Goal: Information Seeking & Learning: Understand process/instructions

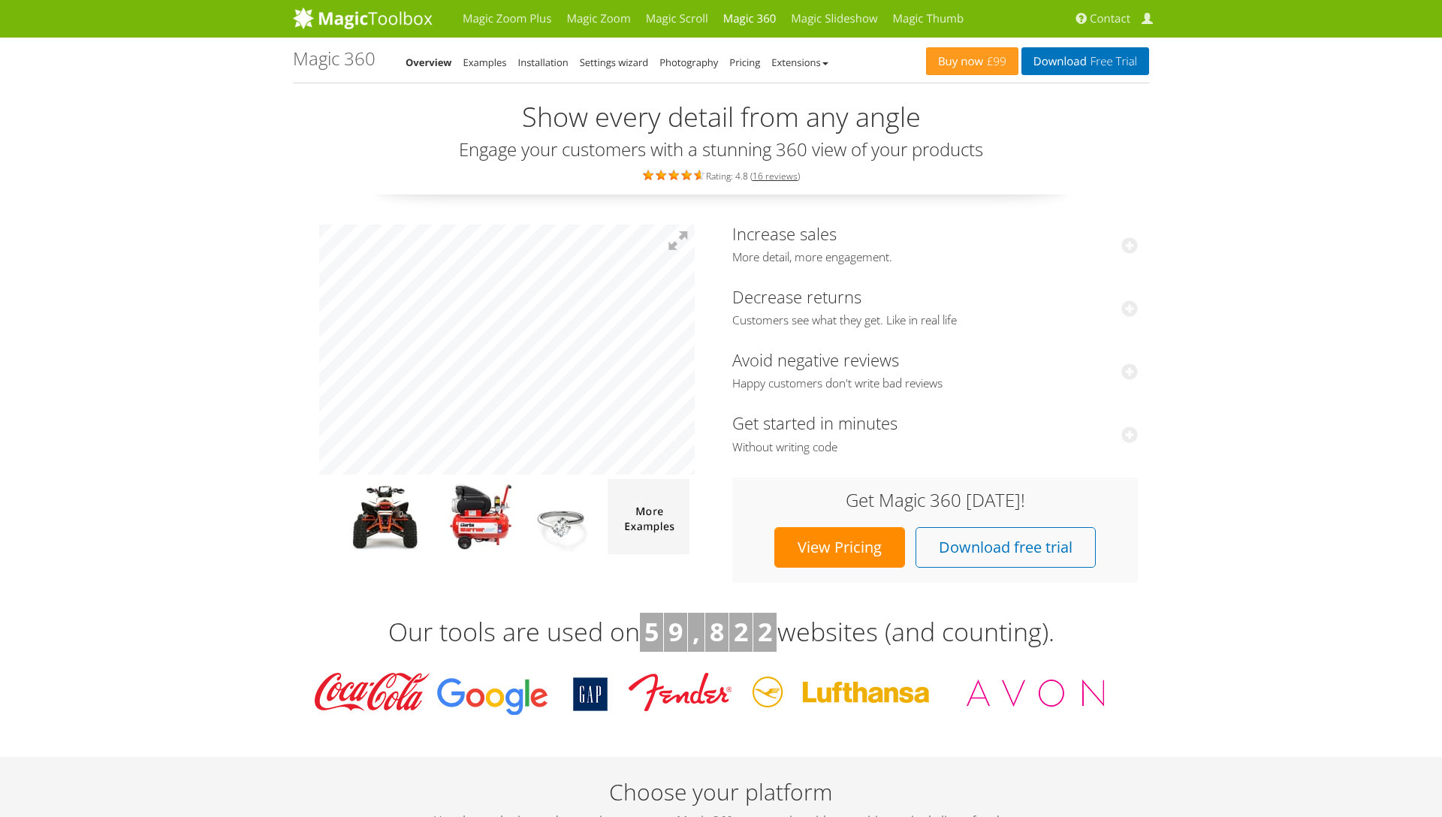
click at [430, 69] on li "Overview" at bounding box center [429, 62] width 47 height 18
click at [431, 61] on link "Overview" at bounding box center [429, 63] width 47 height 14
click at [477, 67] on link "Examples" at bounding box center [485, 63] width 44 height 14
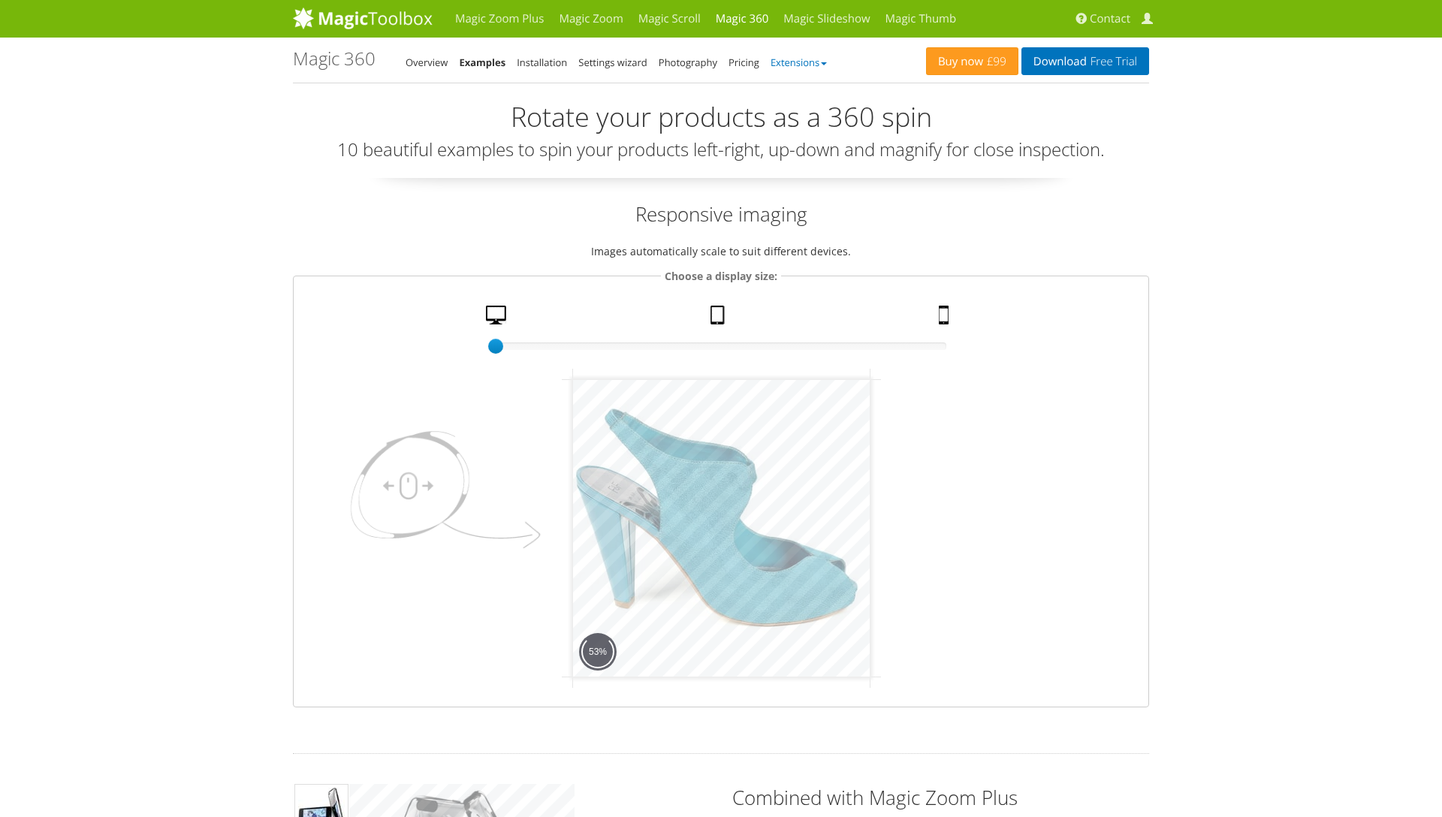
click at [823, 68] on link "Extensions" at bounding box center [799, 63] width 56 height 14
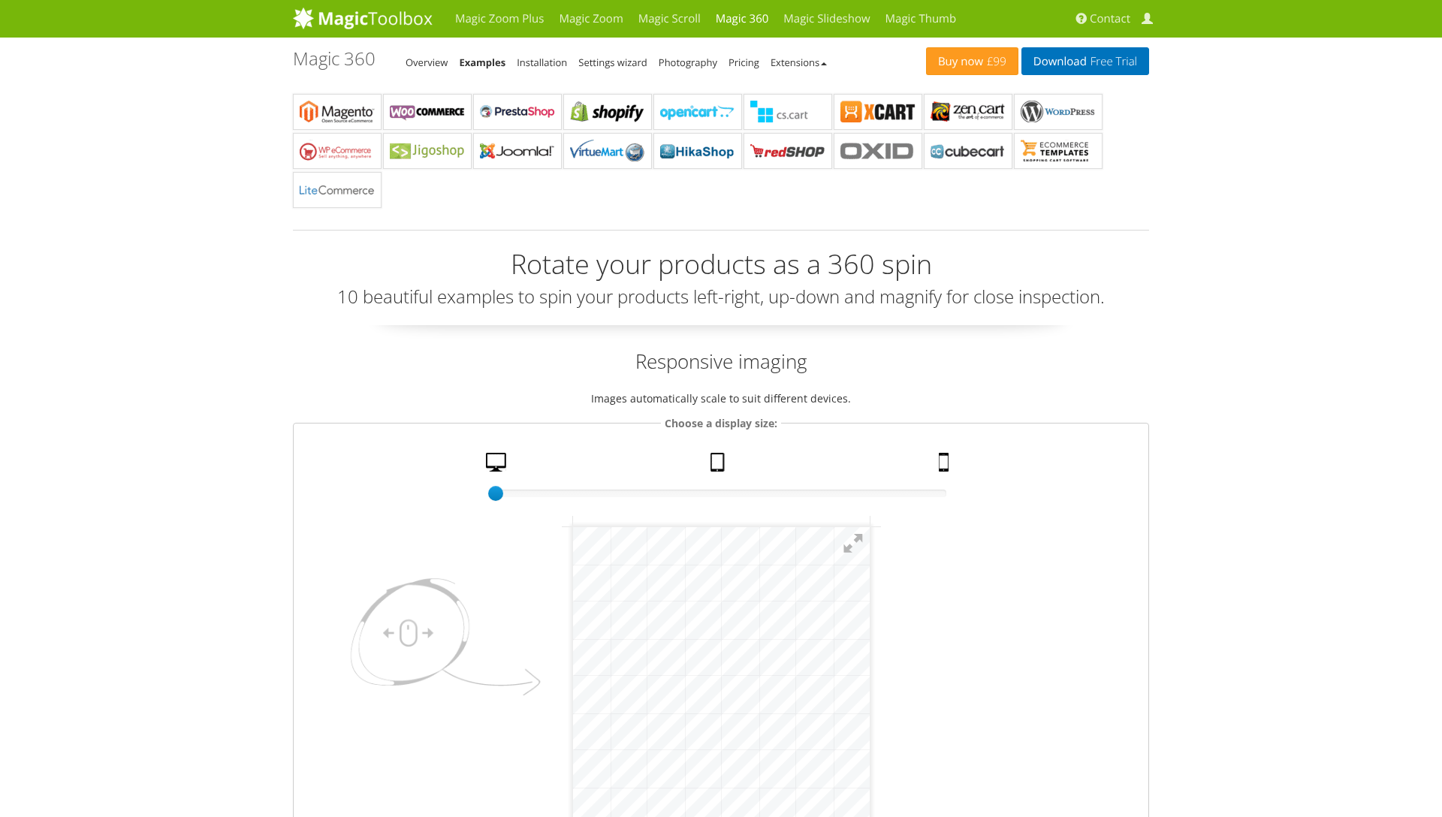
click at [826, 53] on li "Extensions" at bounding box center [799, 62] width 56 height 18
click at [801, 65] on link "Extensions" at bounding box center [799, 63] width 56 height 14
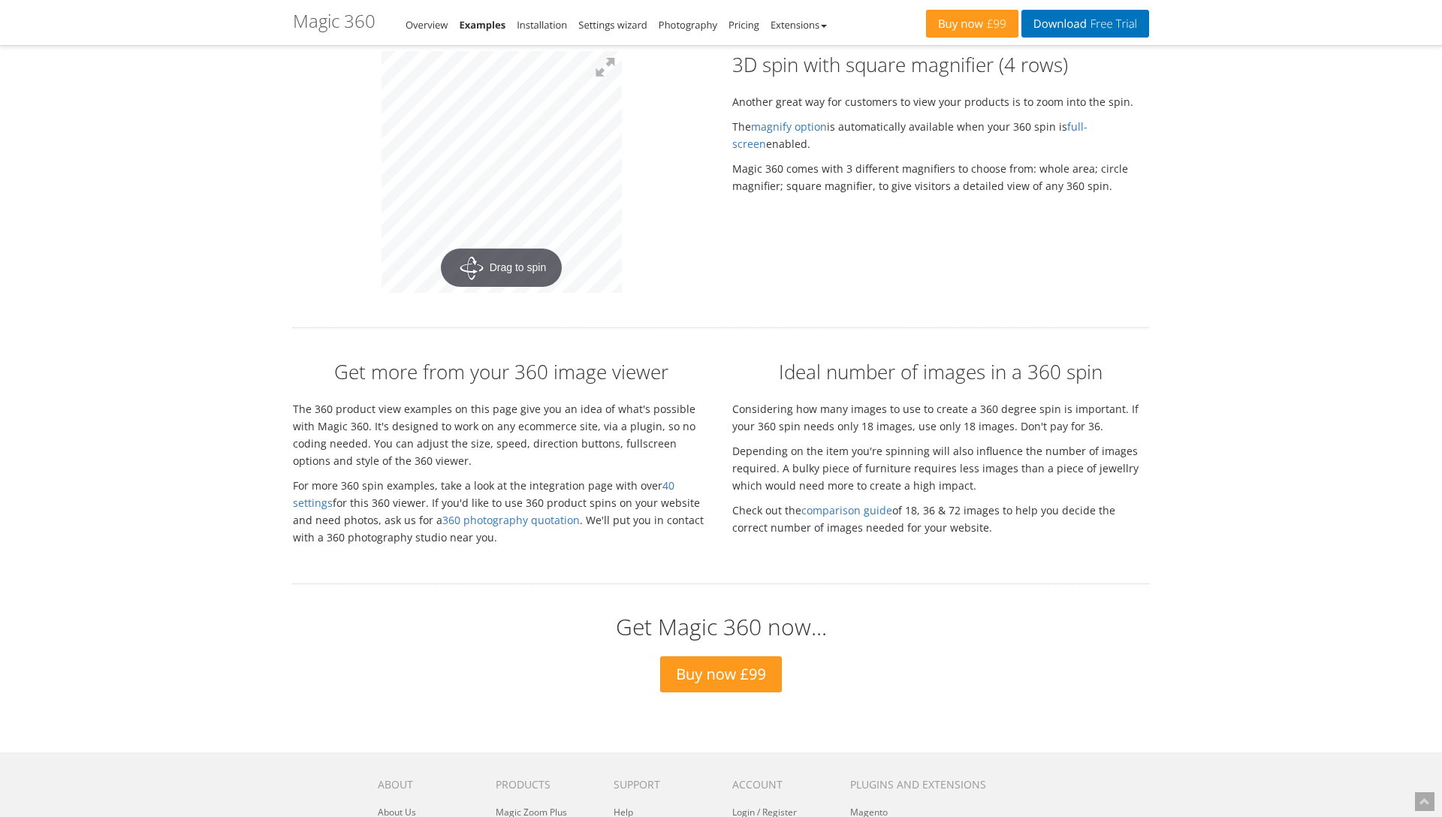
scroll to position [2847, 0]
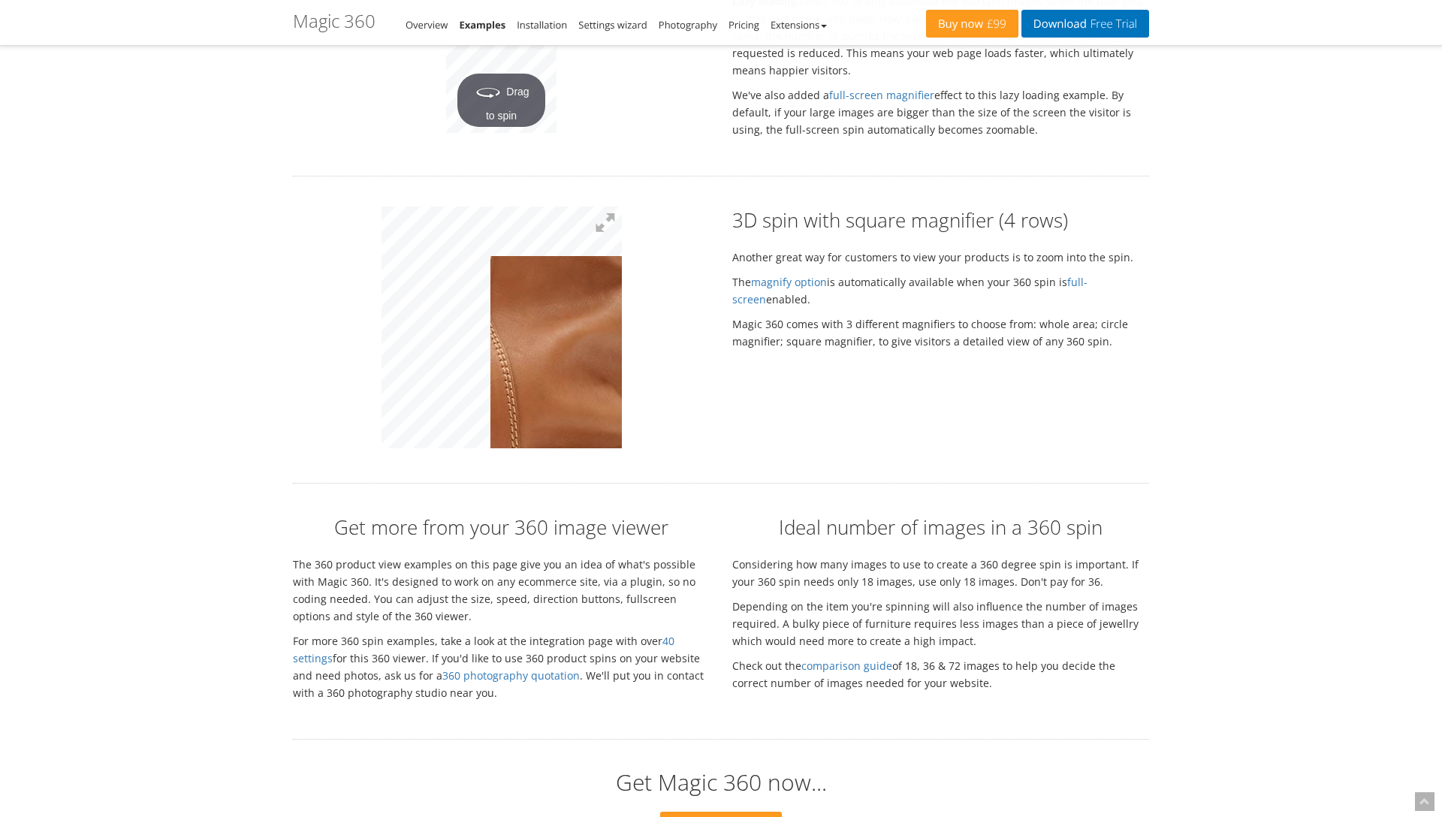
click at [913, 280] on p "The magnify option is automatically available when your 360 spin is full-screen…" at bounding box center [940, 290] width 417 height 35
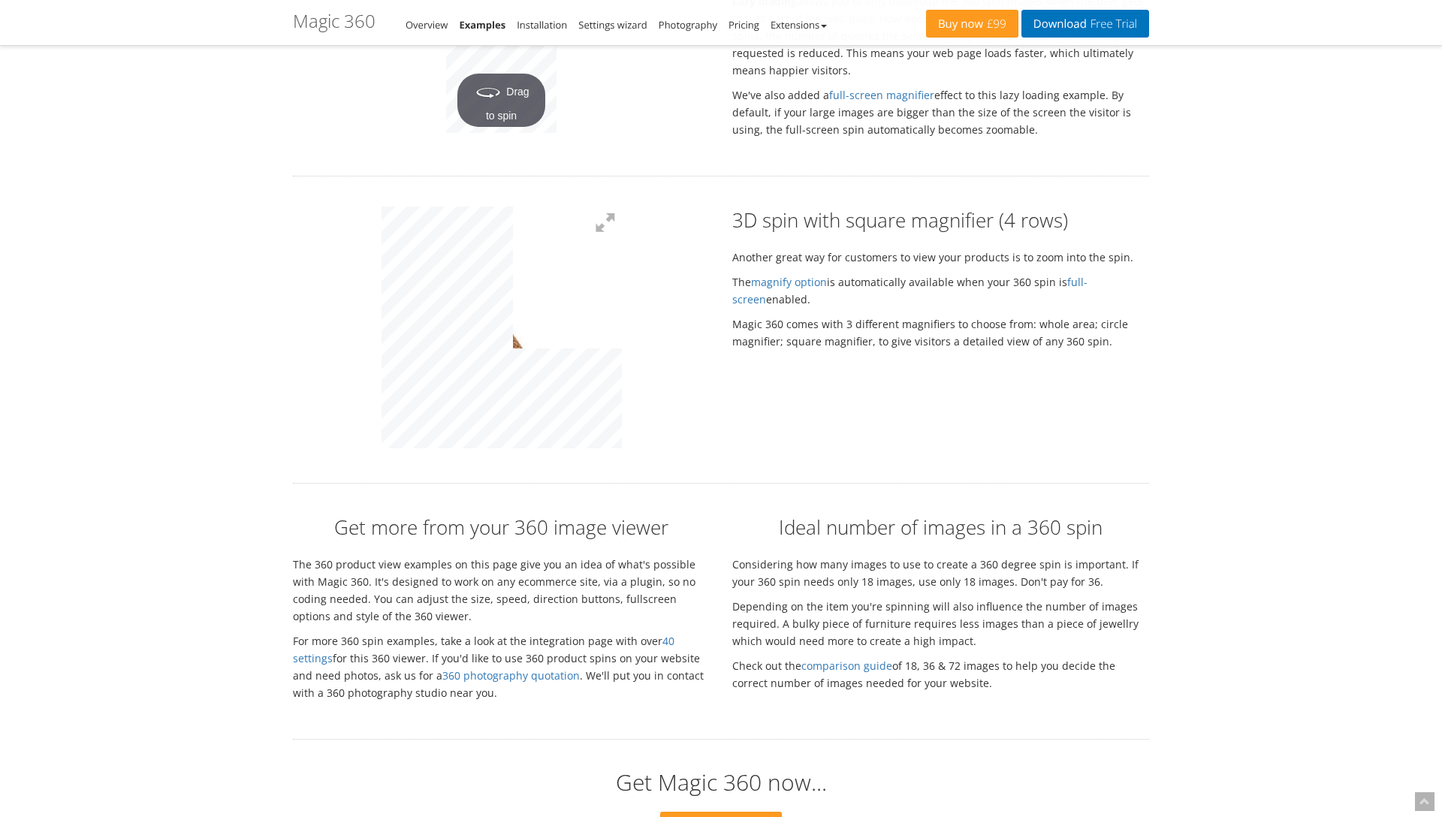
click at [846, 249] on p "Another great way for customers to view your products is to zoom into the spin." at bounding box center [940, 257] width 417 height 17
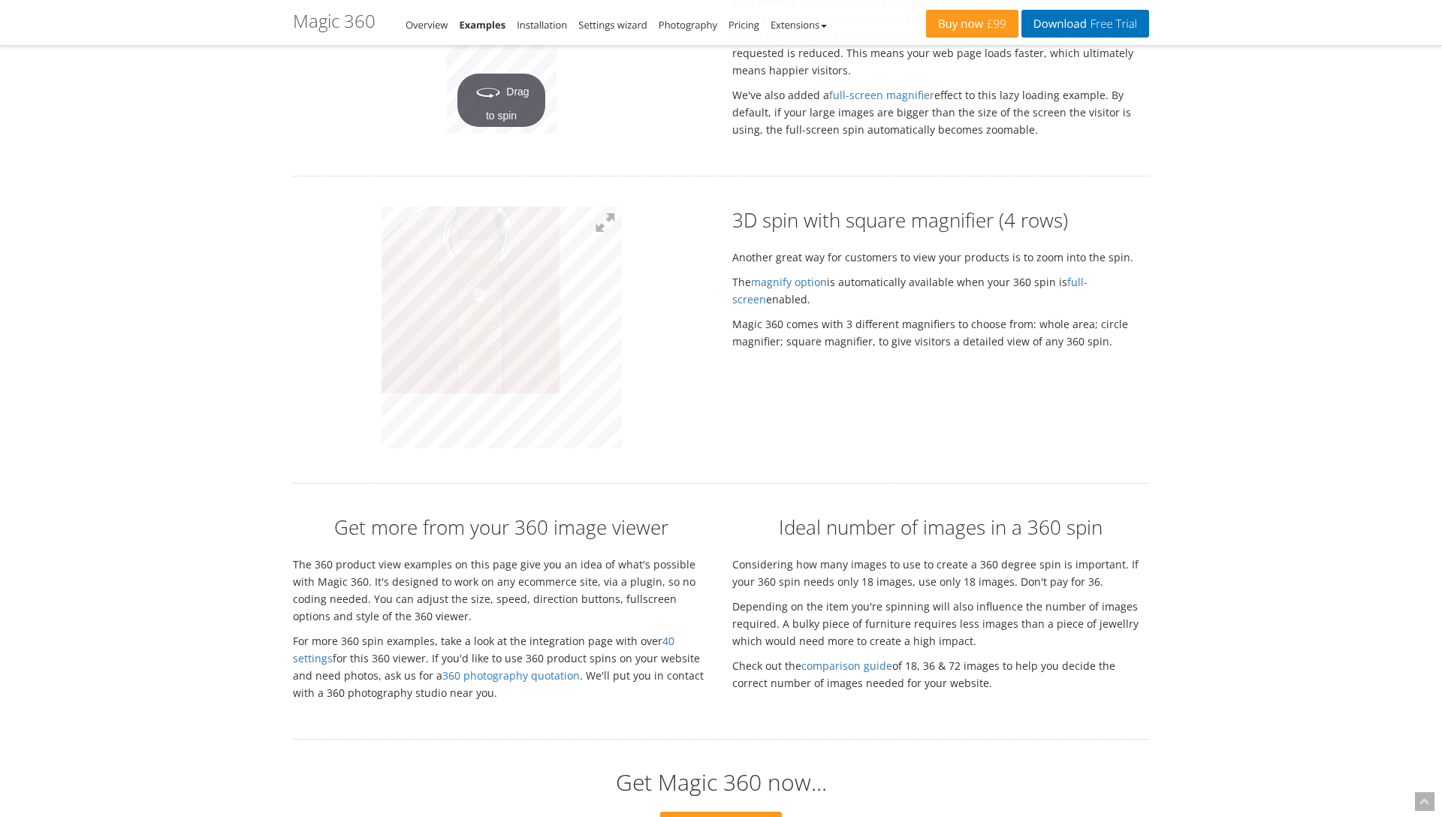
drag, startPoint x: 464, startPoint y: 280, endPoint x: 282, endPoint y: 279, distance: 182.5
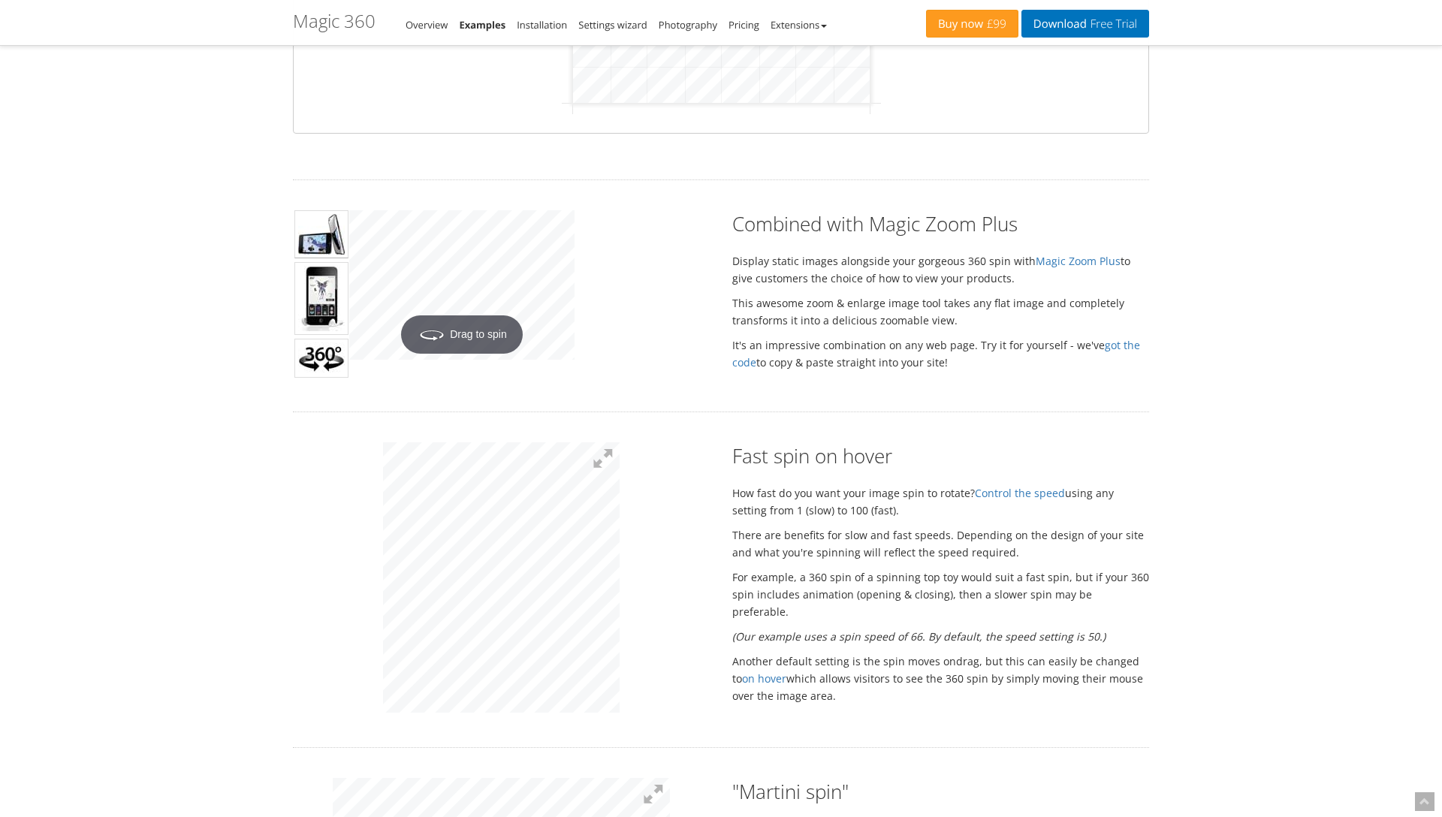
scroll to position [526, 0]
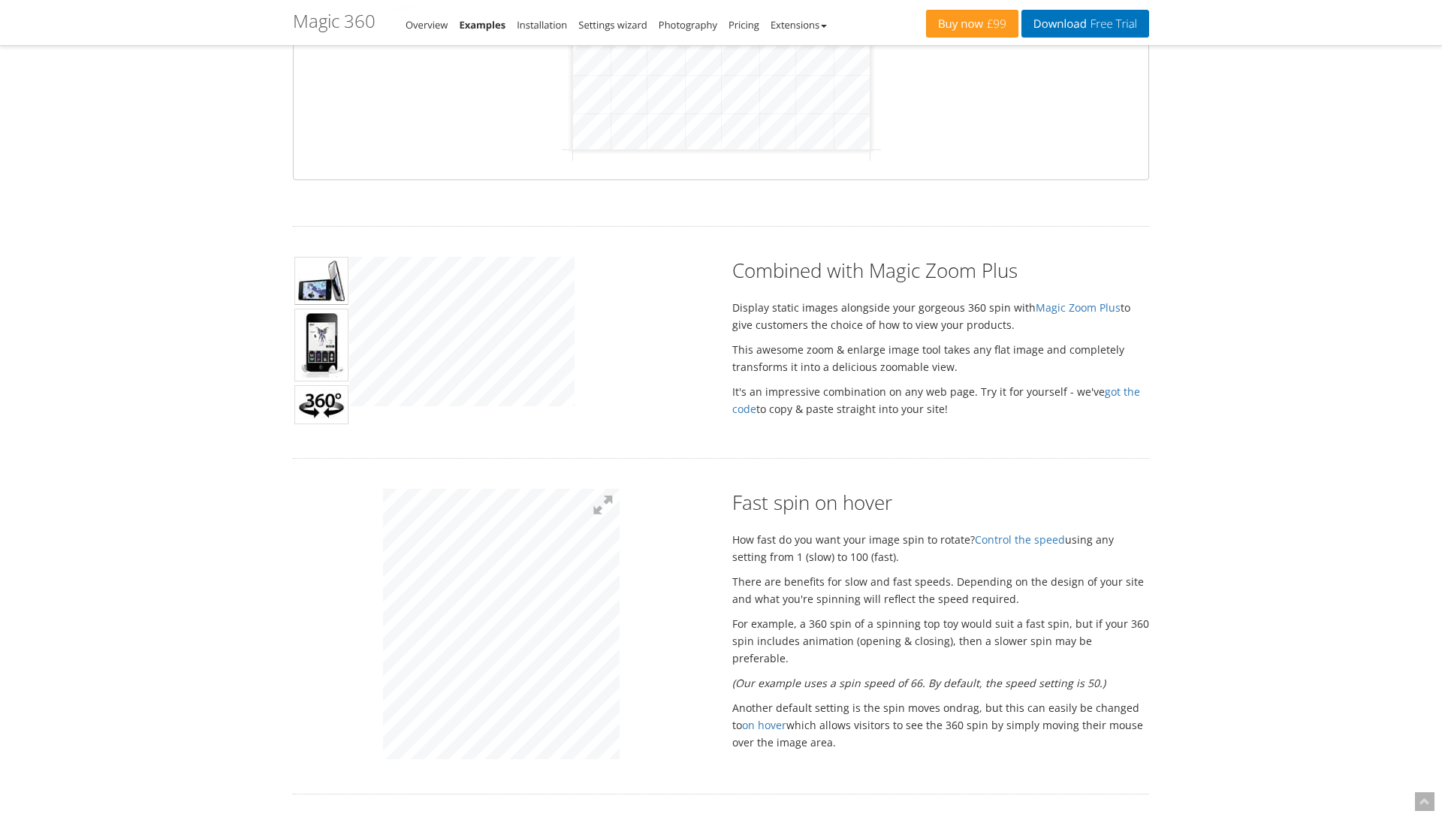
click at [319, 400] on img at bounding box center [321, 404] width 54 height 39
drag, startPoint x: 953, startPoint y: 412, endPoint x: 731, endPoint y: 307, distance: 245.6
click at [731, 307] on div "Combined with Magic Zoom Plus Display static images alongside your gorgeous 360…" at bounding box center [940, 341] width 439 height 168
copy div "Display static images alongside your gorgeous 360 spin with Magic Zoom Plus to …"
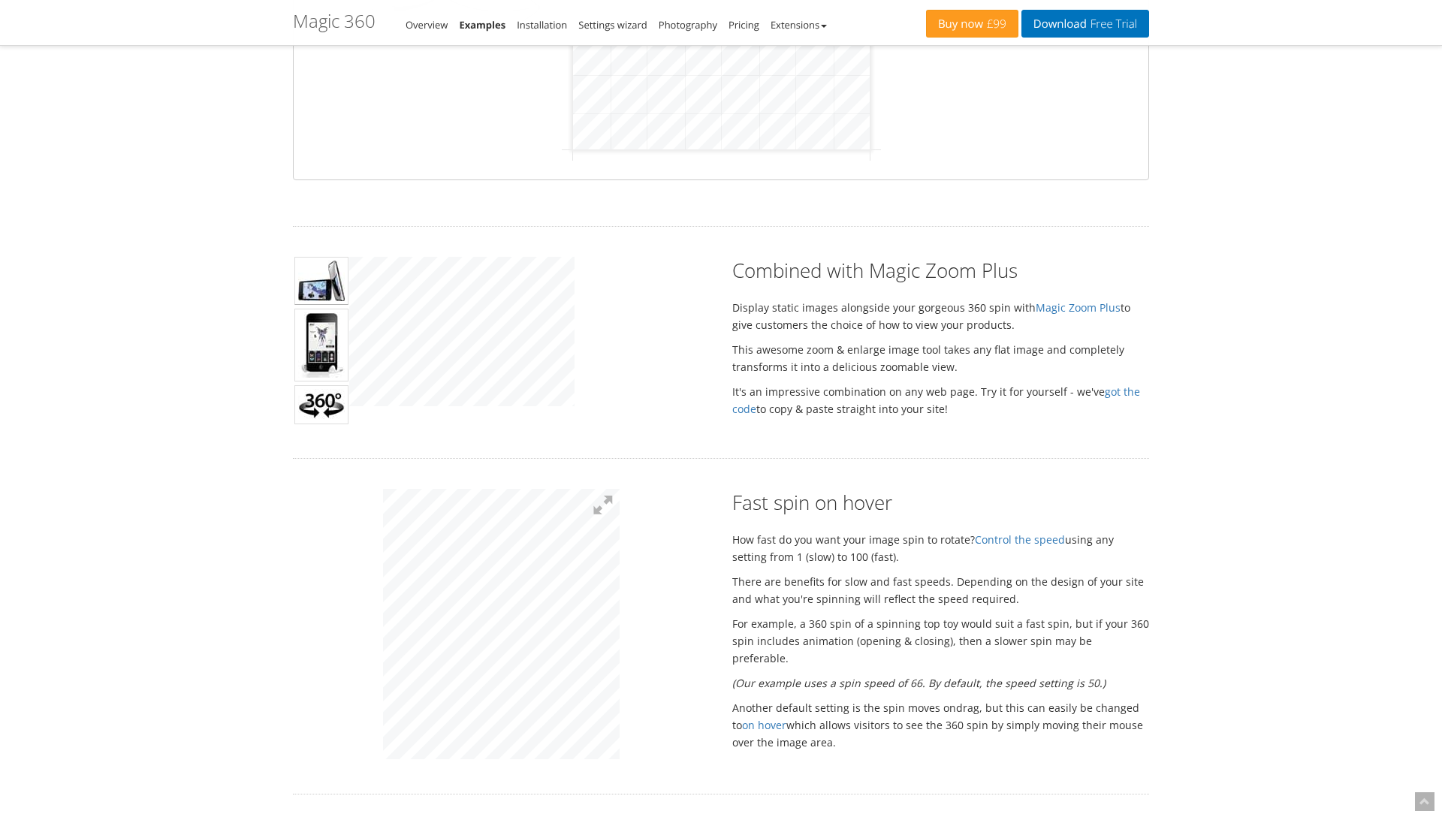
click at [1018, 384] on p "It's an impressive combination on any web page. Try it for yourself - we've got…" at bounding box center [940, 400] width 417 height 35
click at [1117, 390] on link "got the code" at bounding box center [936, 401] width 408 height 32
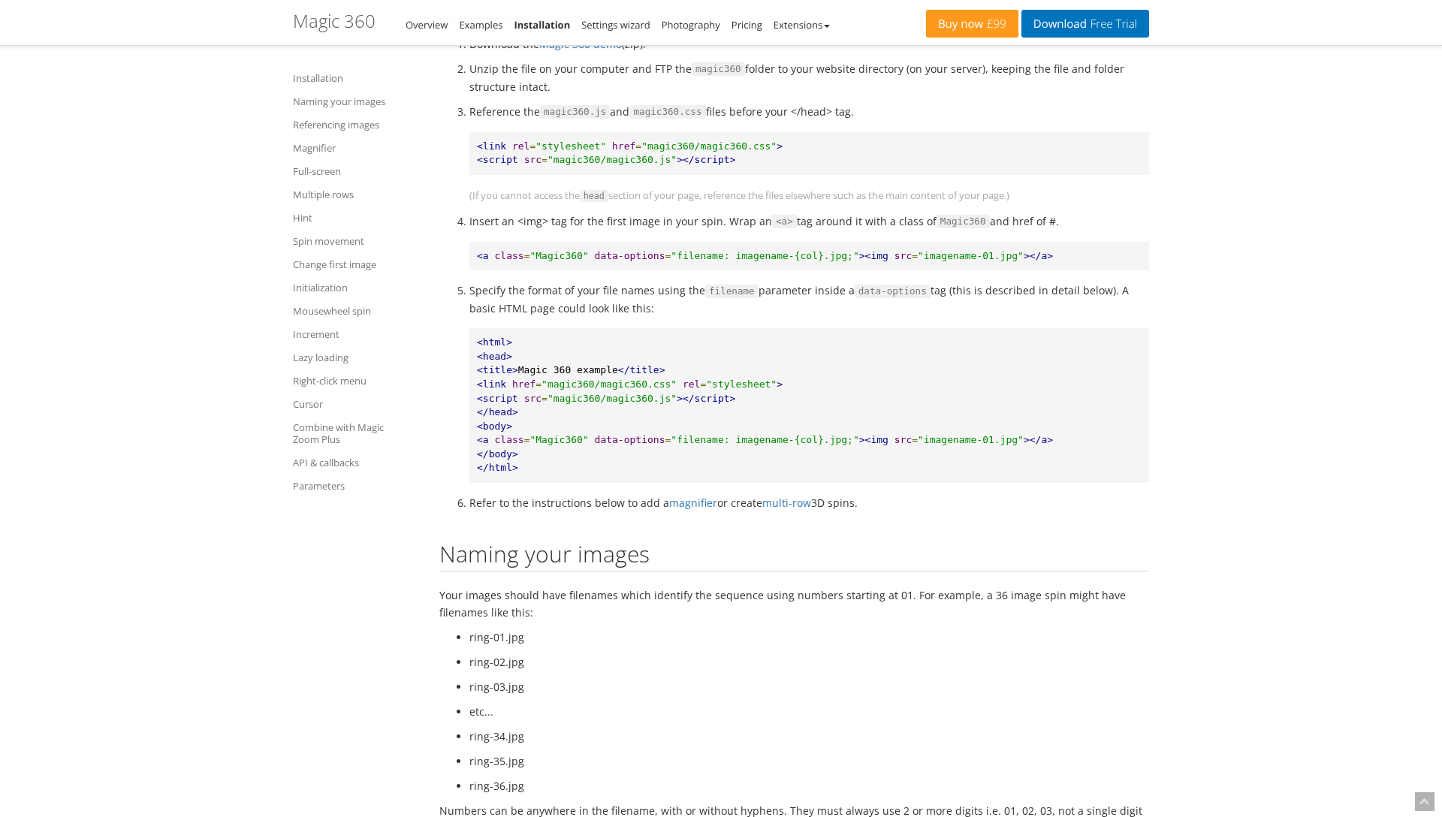
scroll to position [862, 0]
click at [1075, 224] on li "Insert an <img> tag for the first image in your spin. Wrap an <a> tag around it…" at bounding box center [809, 225] width 680 height 18
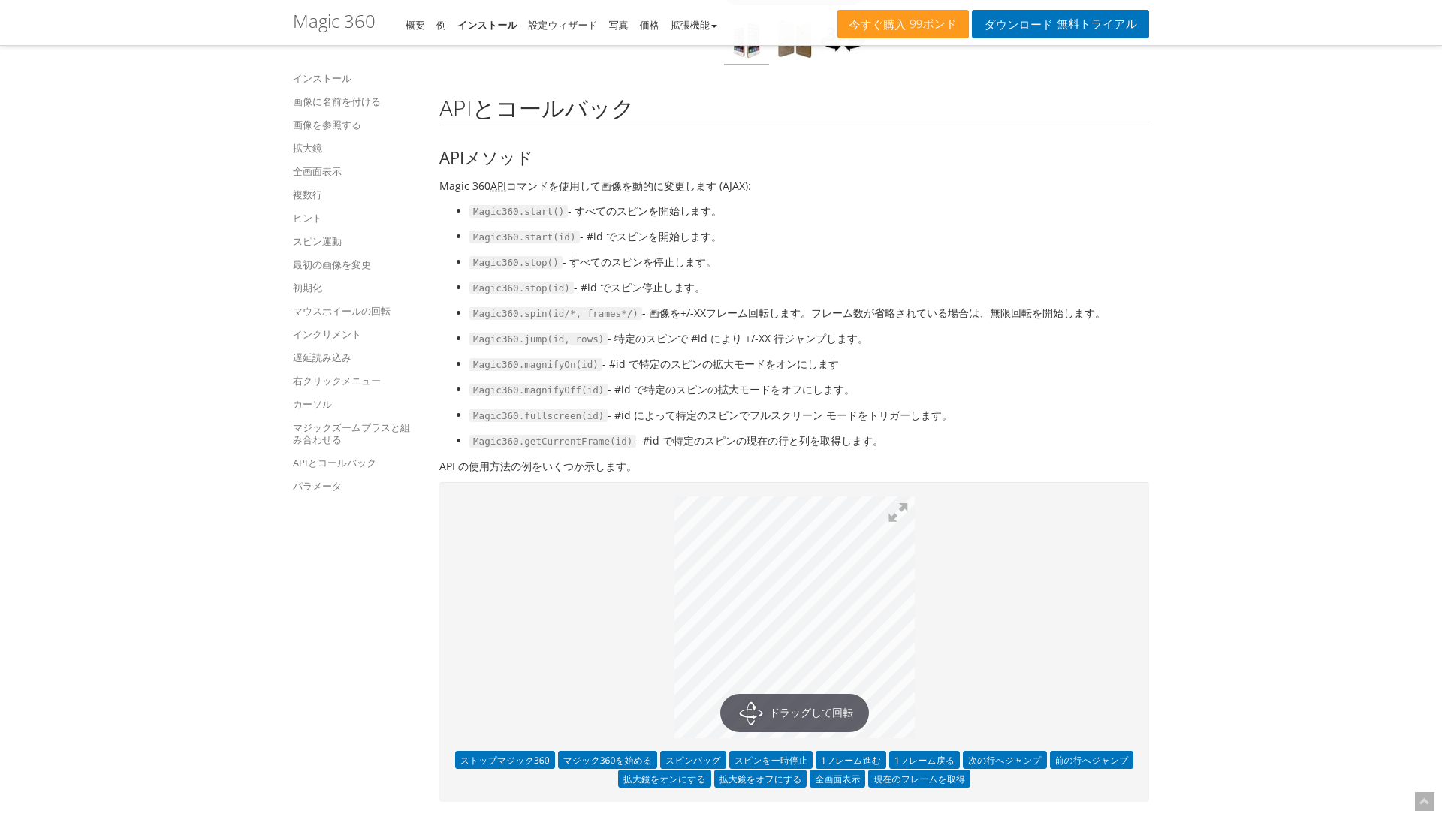
scroll to position [13850, 0]
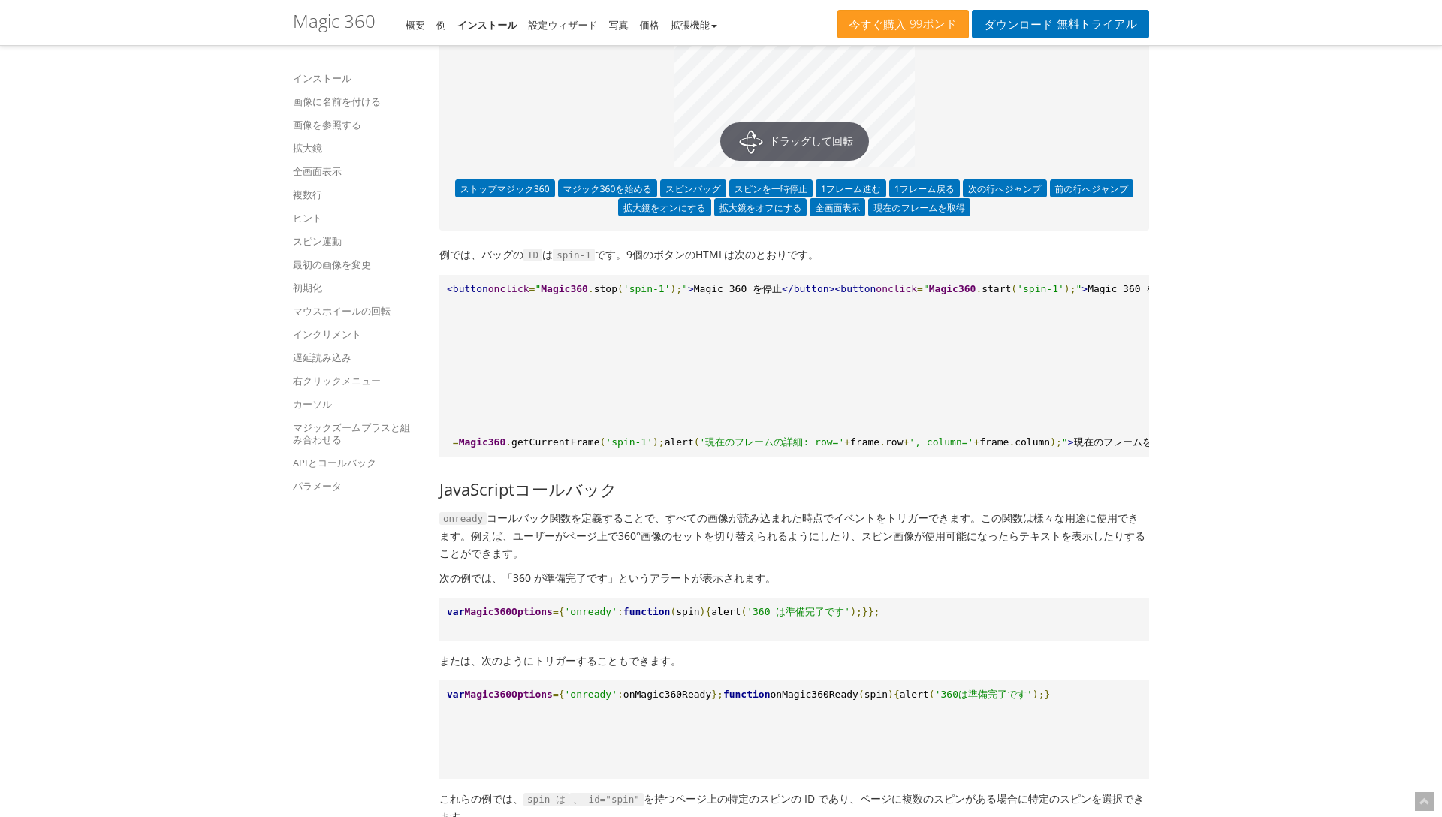
click at [689, 392] on pre "<button onclick = " Magic360 . stop ( 'spin-1' ); " > Magic 360 を停止 </button> <…" at bounding box center [794, 366] width 710 height 183
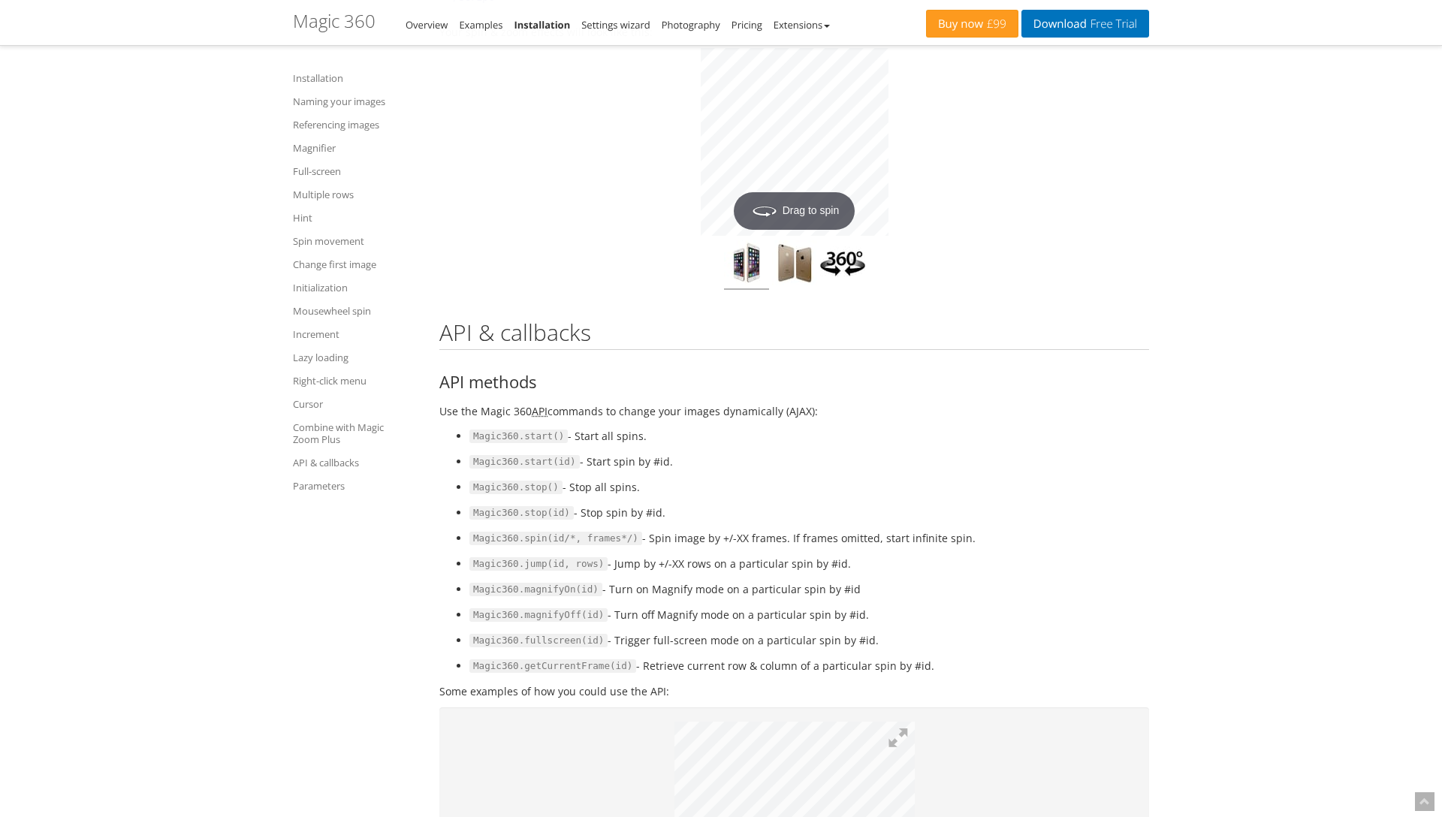
scroll to position [13159, 0]
click at [537, 403] on acronym "API" at bounding box center [540, 410] width 16 height 14
click at [526, 401] on p "Use the Magic 360 API commands to change your images dynamically (AJAX):" at bounding box center [794, 409] width 710 height 17
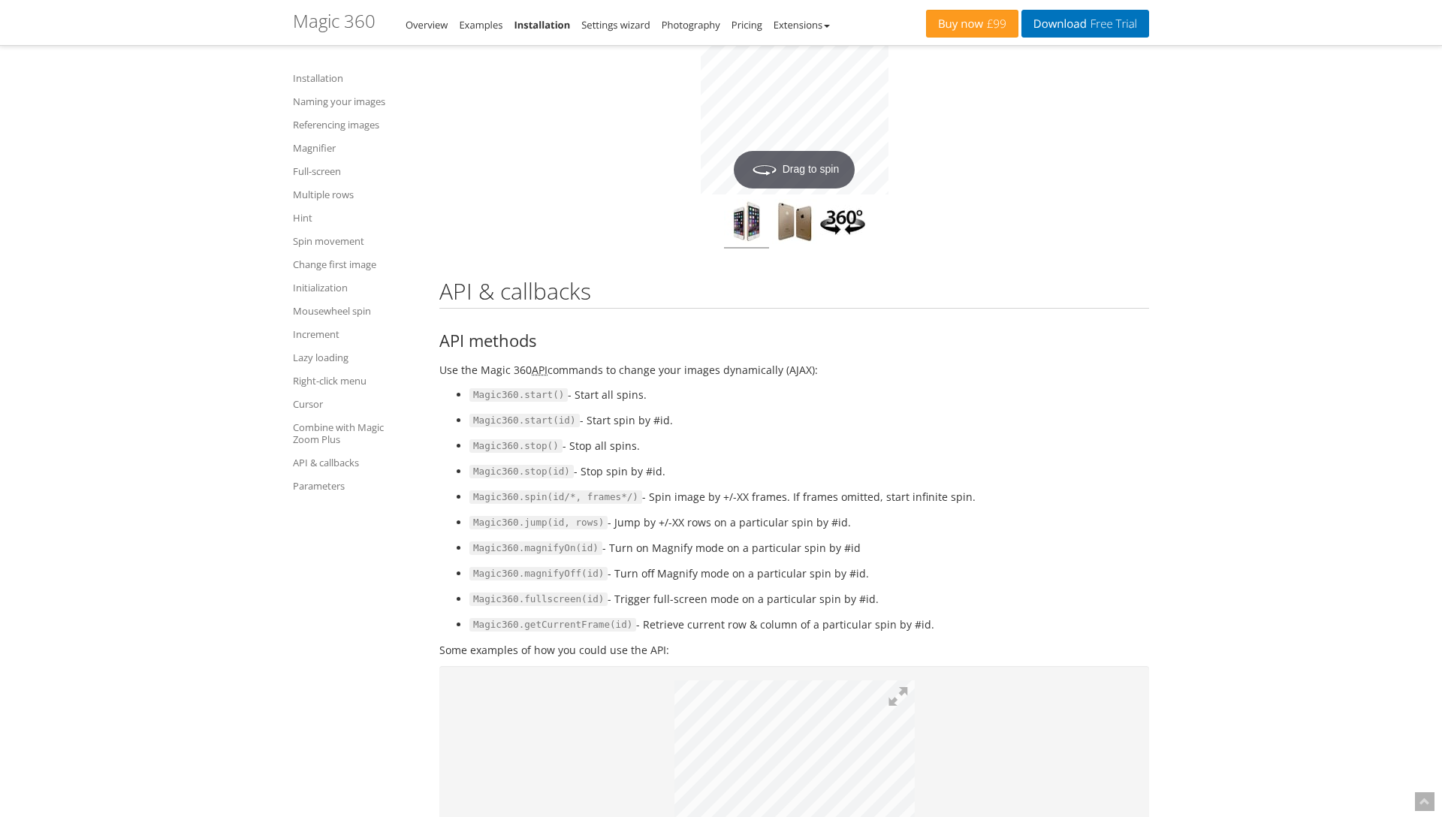
scroll to position [13198, 0]
click at [499, 389] on span "Magic360.start()" at bounding box center [518, 396] width 98 height 14
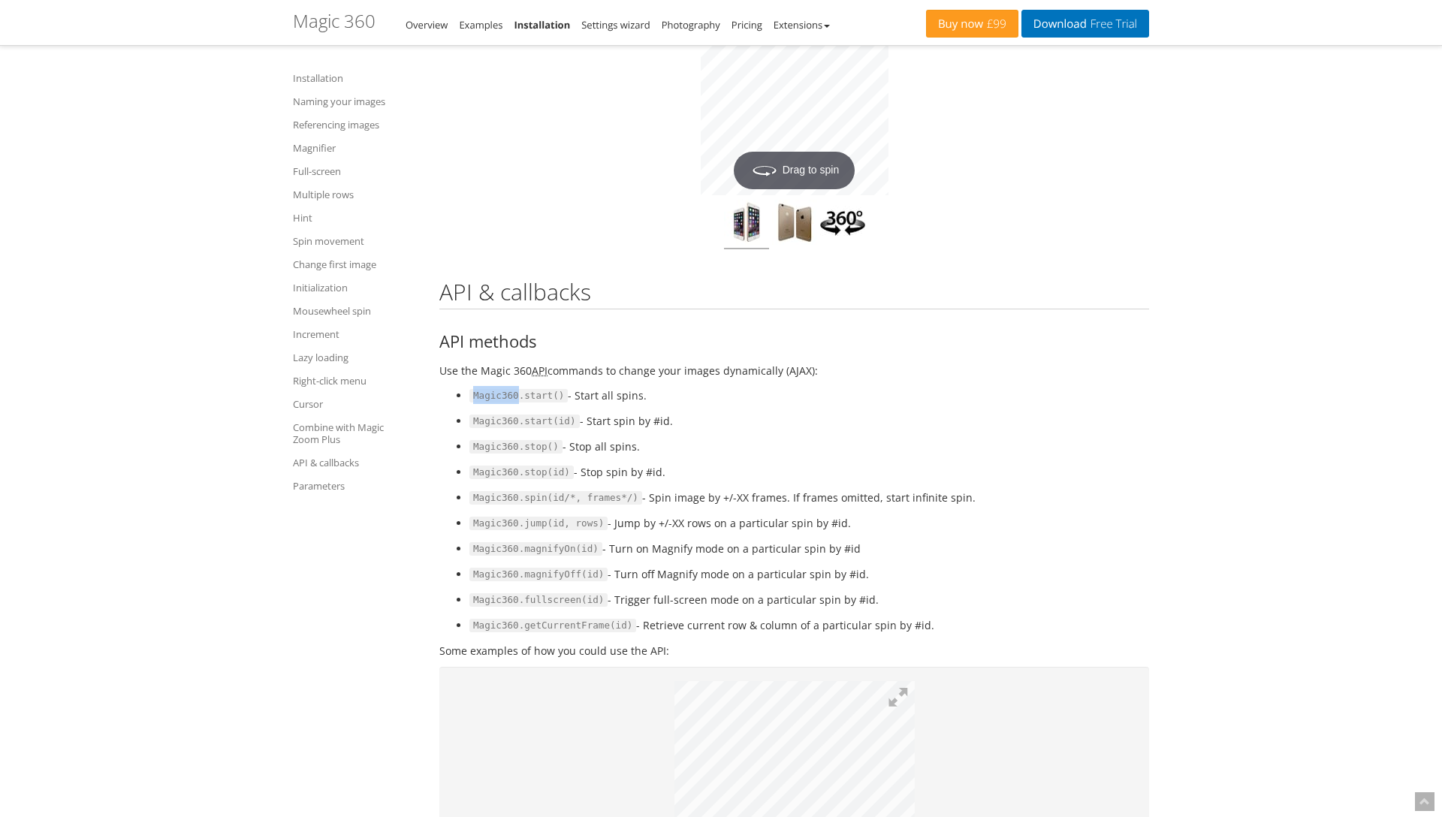
copy span "Magic360"
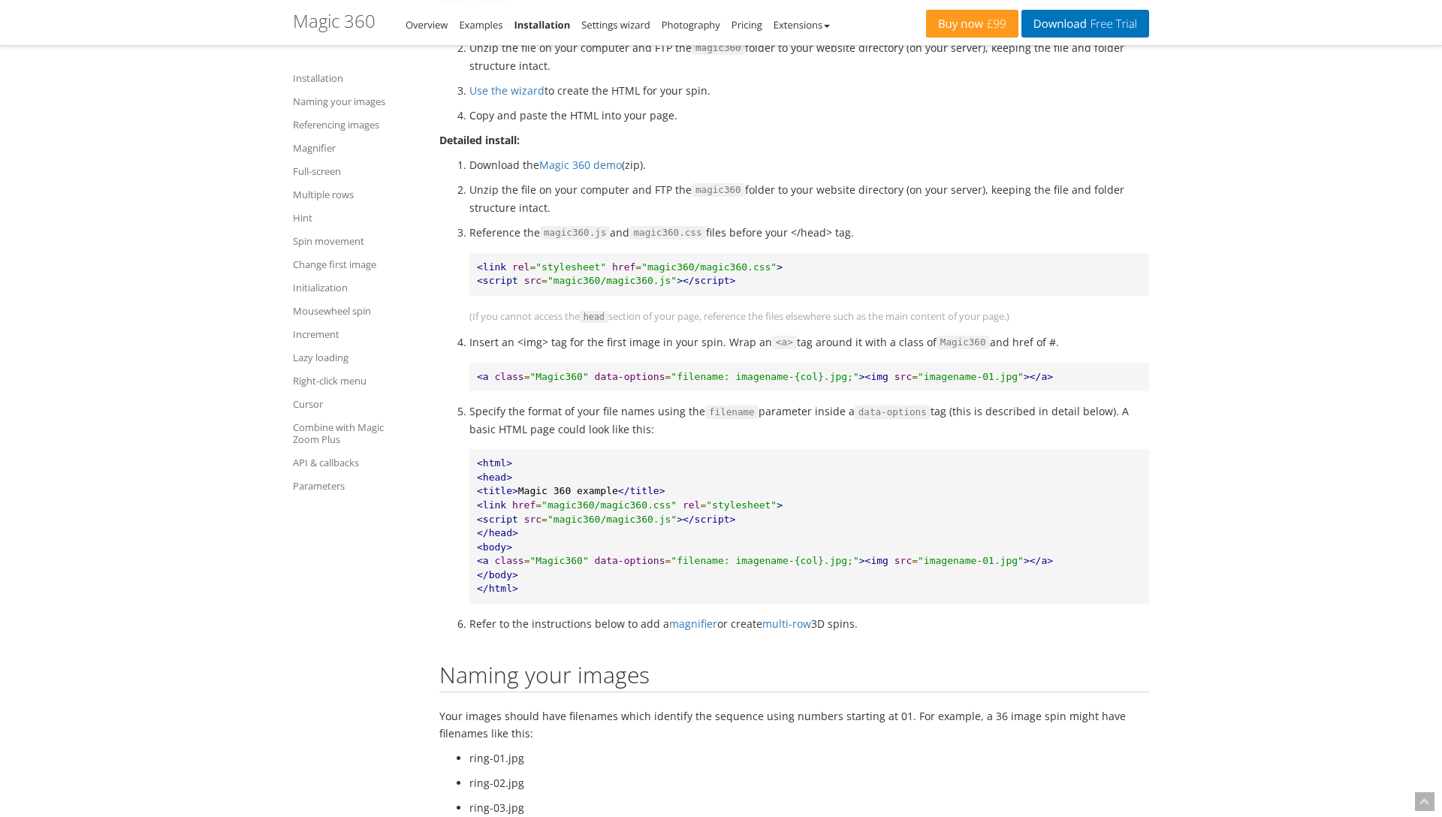
scroll to position [746, 0]
click at [1148, 183] on li "Unzip the file on your computer and FTP the magic360 folder to your website dir…" at bounding box center [809, 197] width 680 height 35
click at [863, 338] on li "Insert an <img> tag for the first image in your spin. Wrap an <a> tag around it…" at bounding box center [809, 342] width 680 height 18
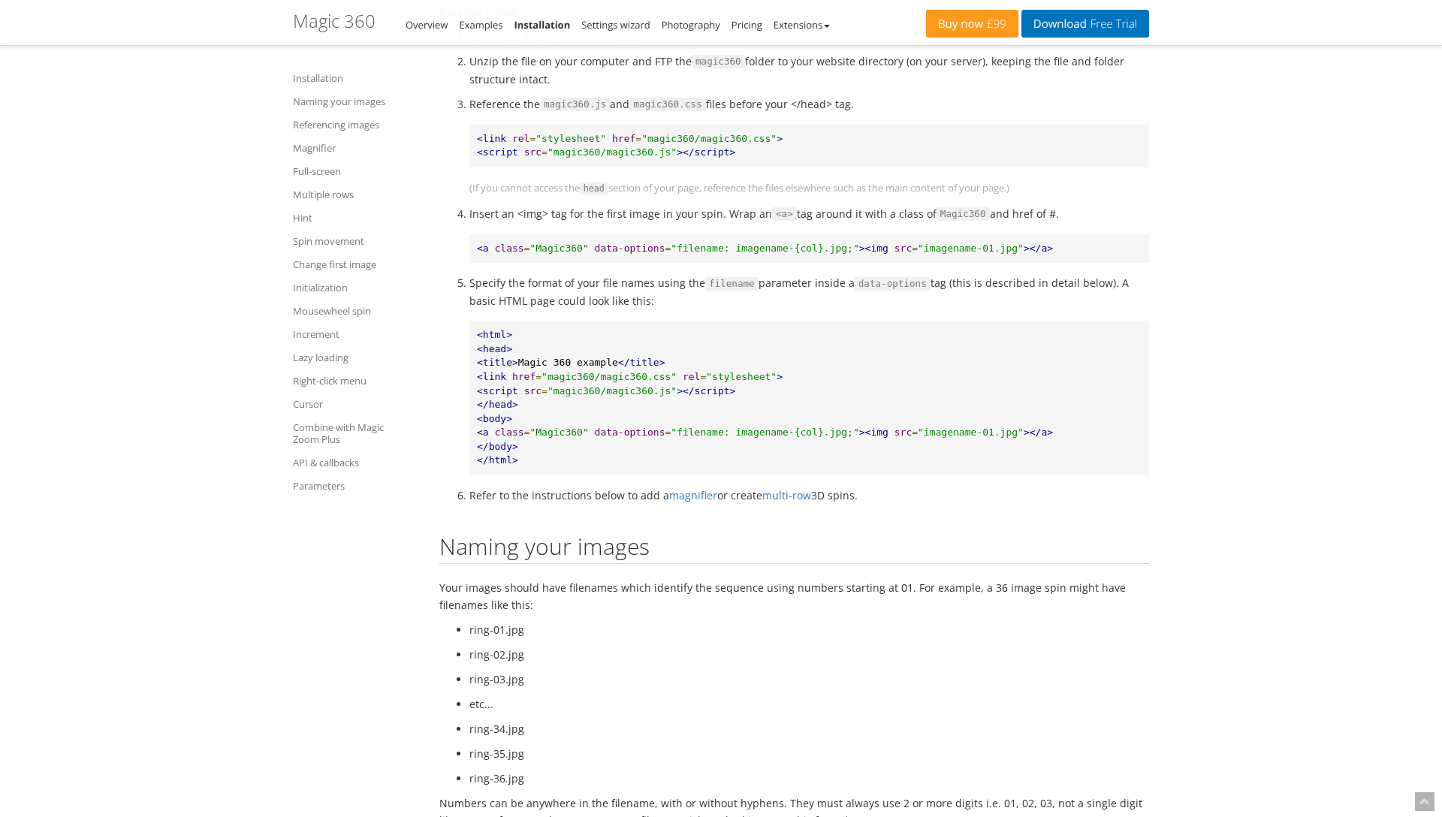
scroll to position [890, 0]
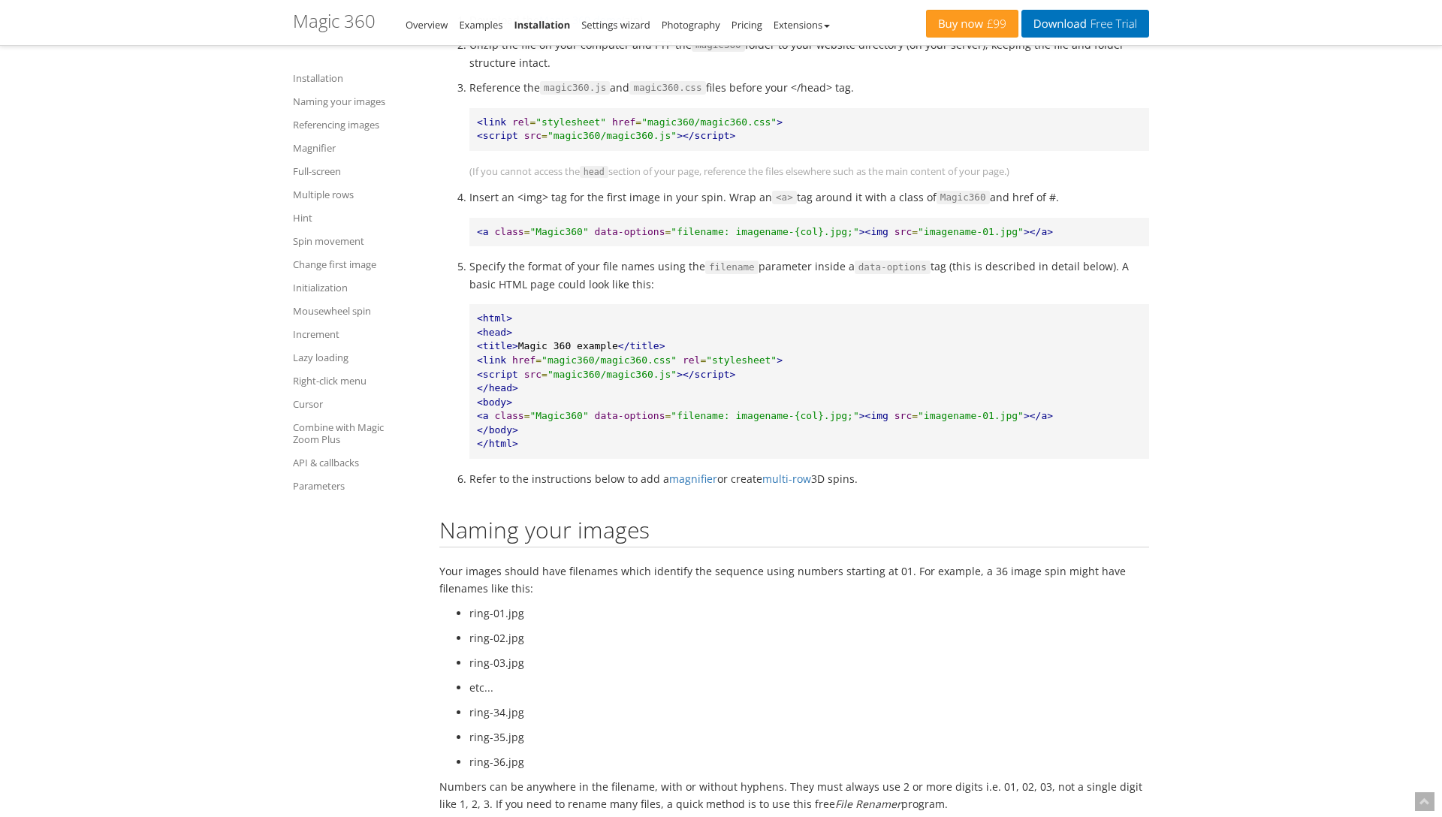
click at [600, 579] on p "Your images should have filenames which identify the sequence using numbers sta…" at bounding box center [794, 580] width 710 height 35
click at [727, 226] on span ""filename: imagename-{col}.jpg;"" at bounding box center [765, 231] width 188 height 11
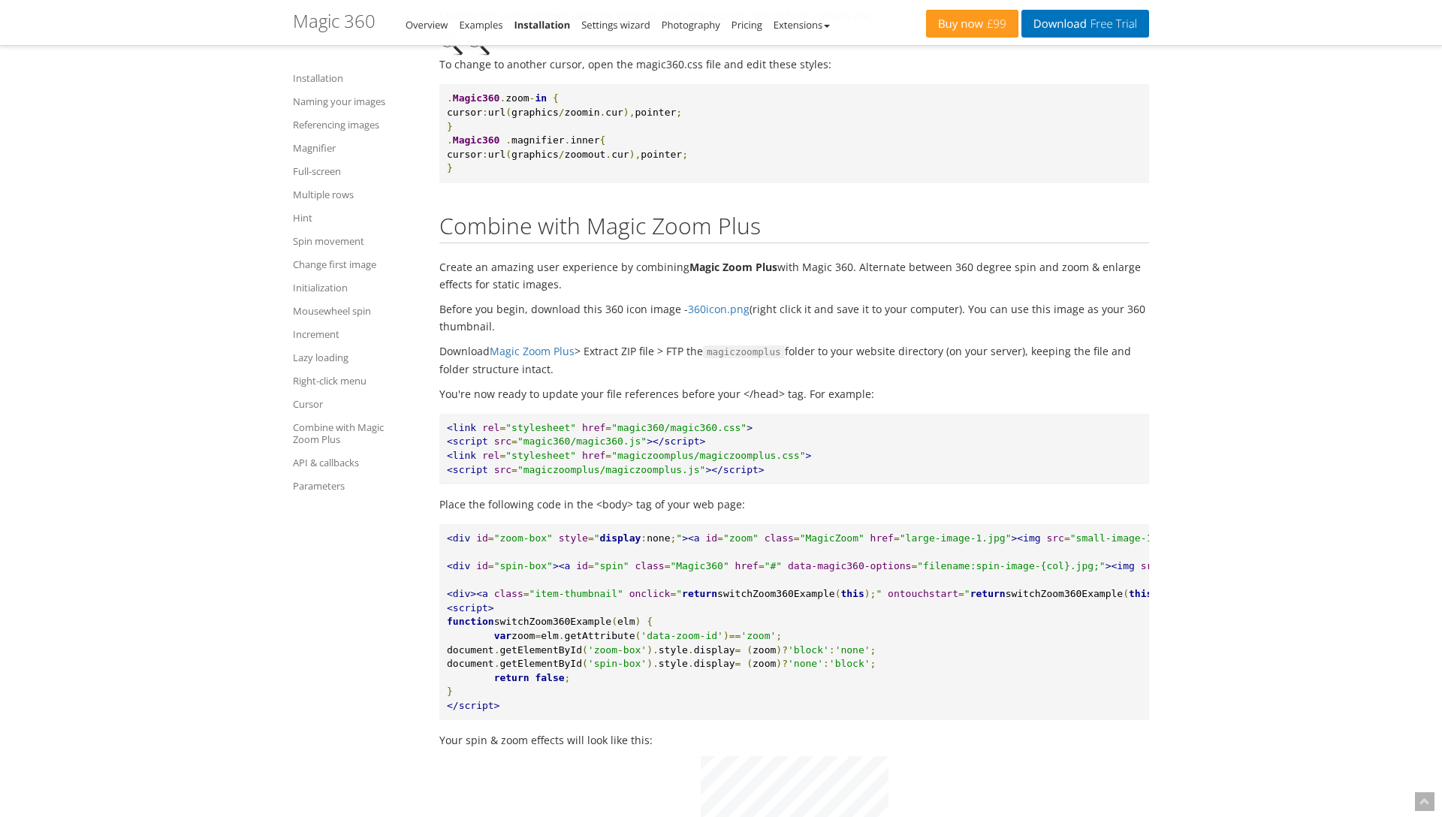
scroll to position [569, 0]
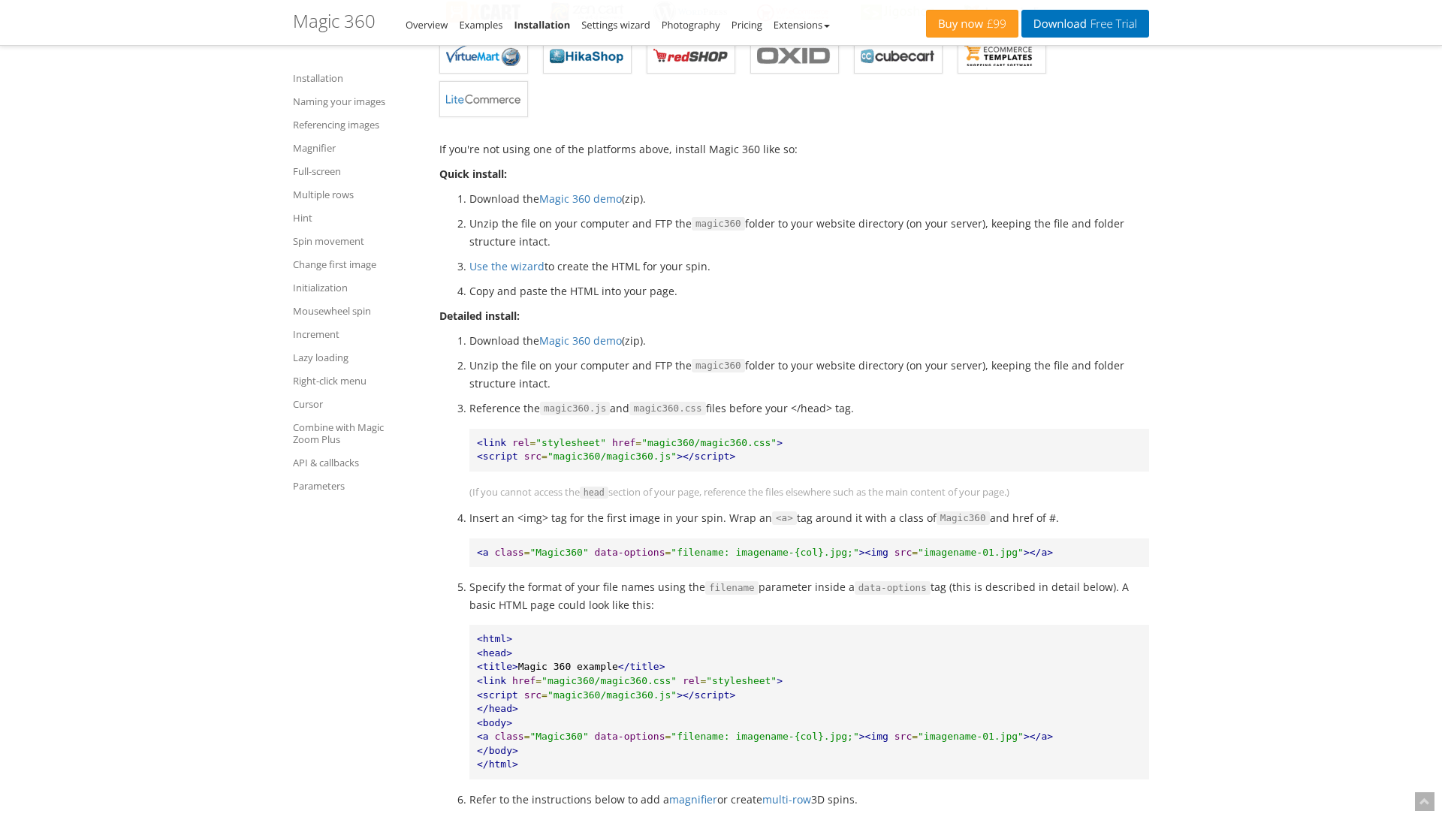
click at [950, 409] on p "Reference the magic360.js and magic360.css files before your </head> tag." at bounding box center [809, 409] width 680 height 18
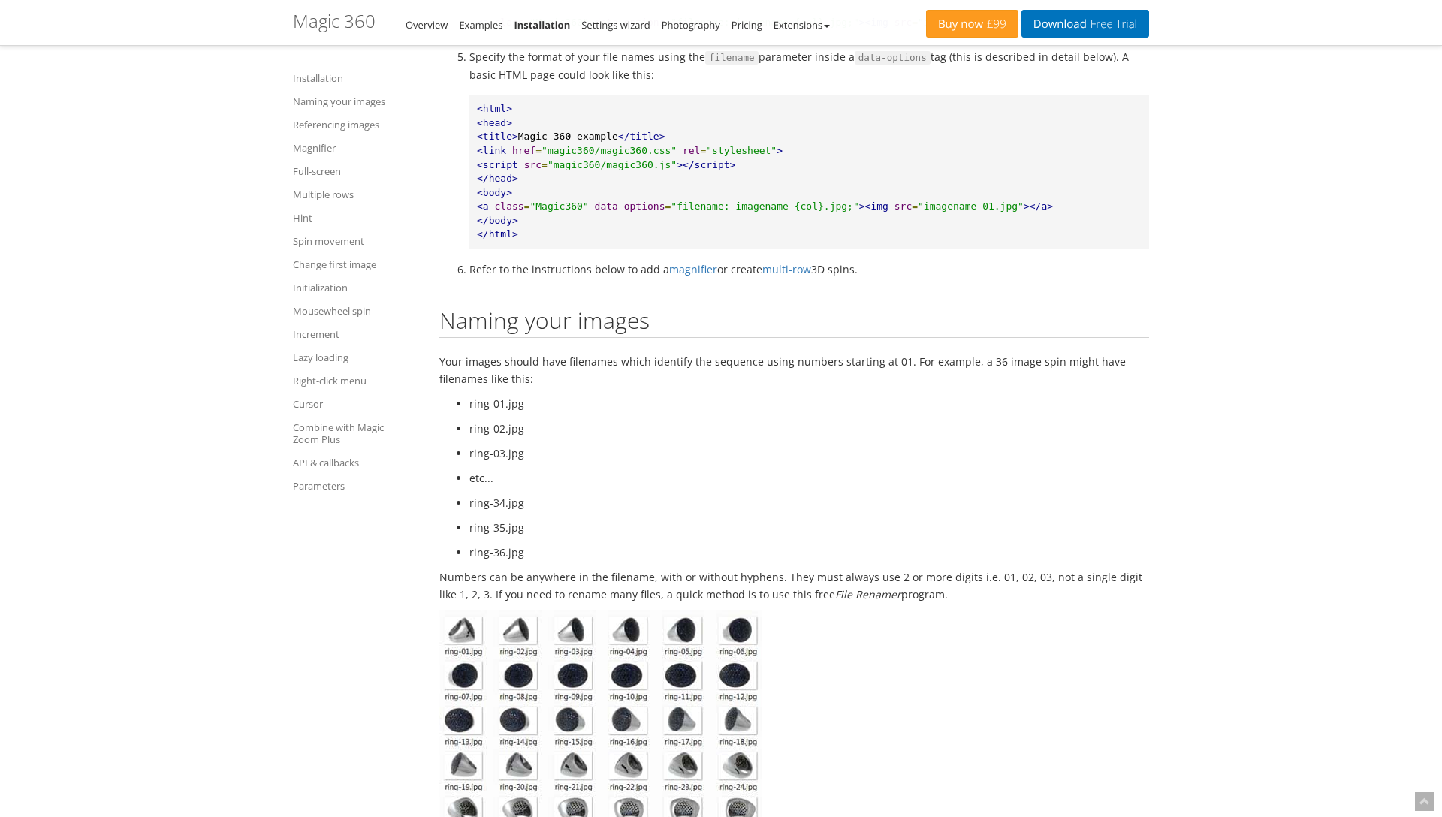
scroll to position [0, 0]
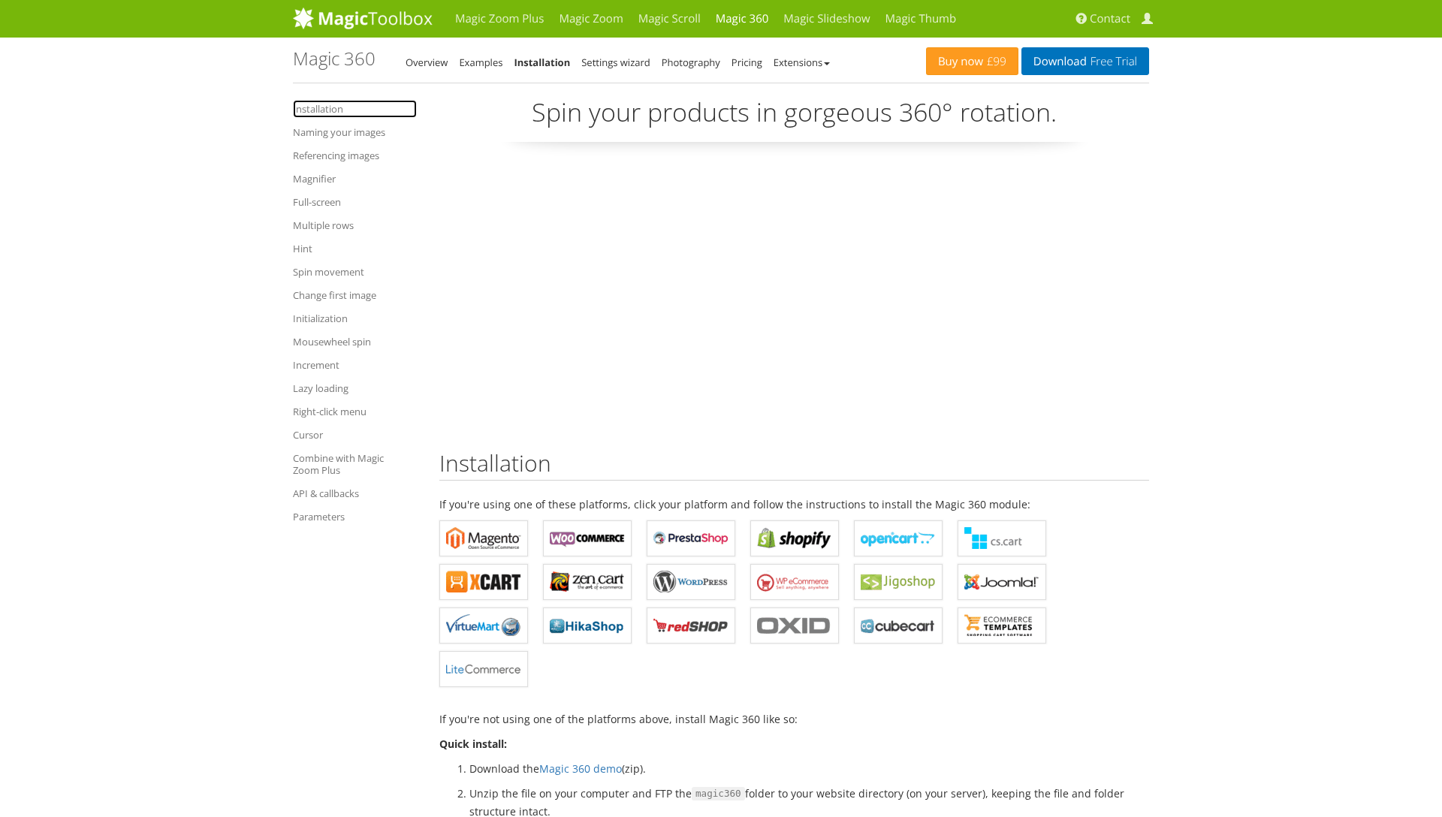
click at [325, 110] on link "Installation" at bounding box center [355, 109] width 124 height 18
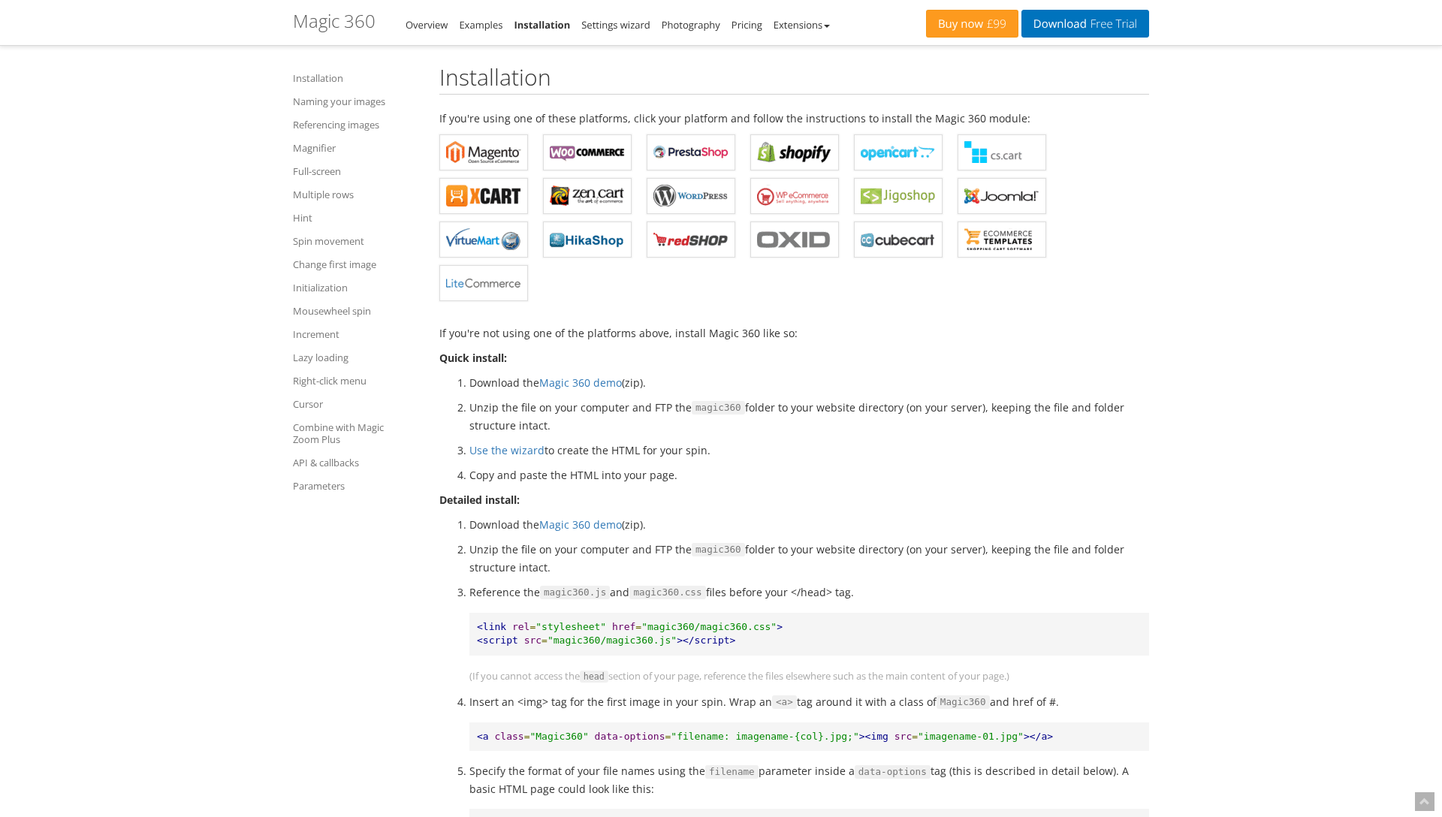
click at [325, 110] on ul "Installation Naming your images Referencing images Magnifier Full-screen Multip…" at bounding box center [357, 282] width 128 height 436
click at [316, 142] on link "Magnifier" at bounding box center [357, 148] width 128 height 18
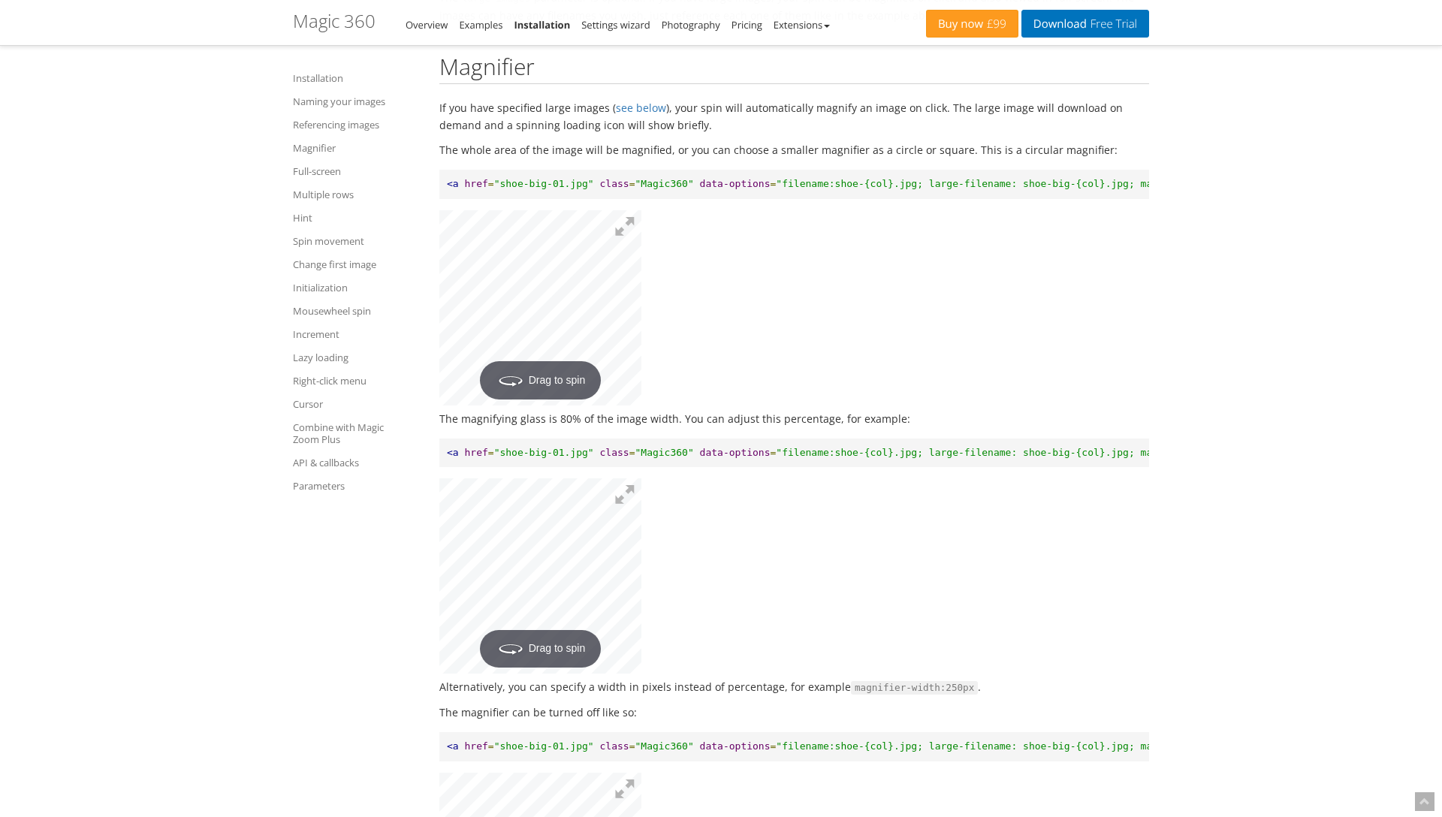
scroll to position [2841, 0]
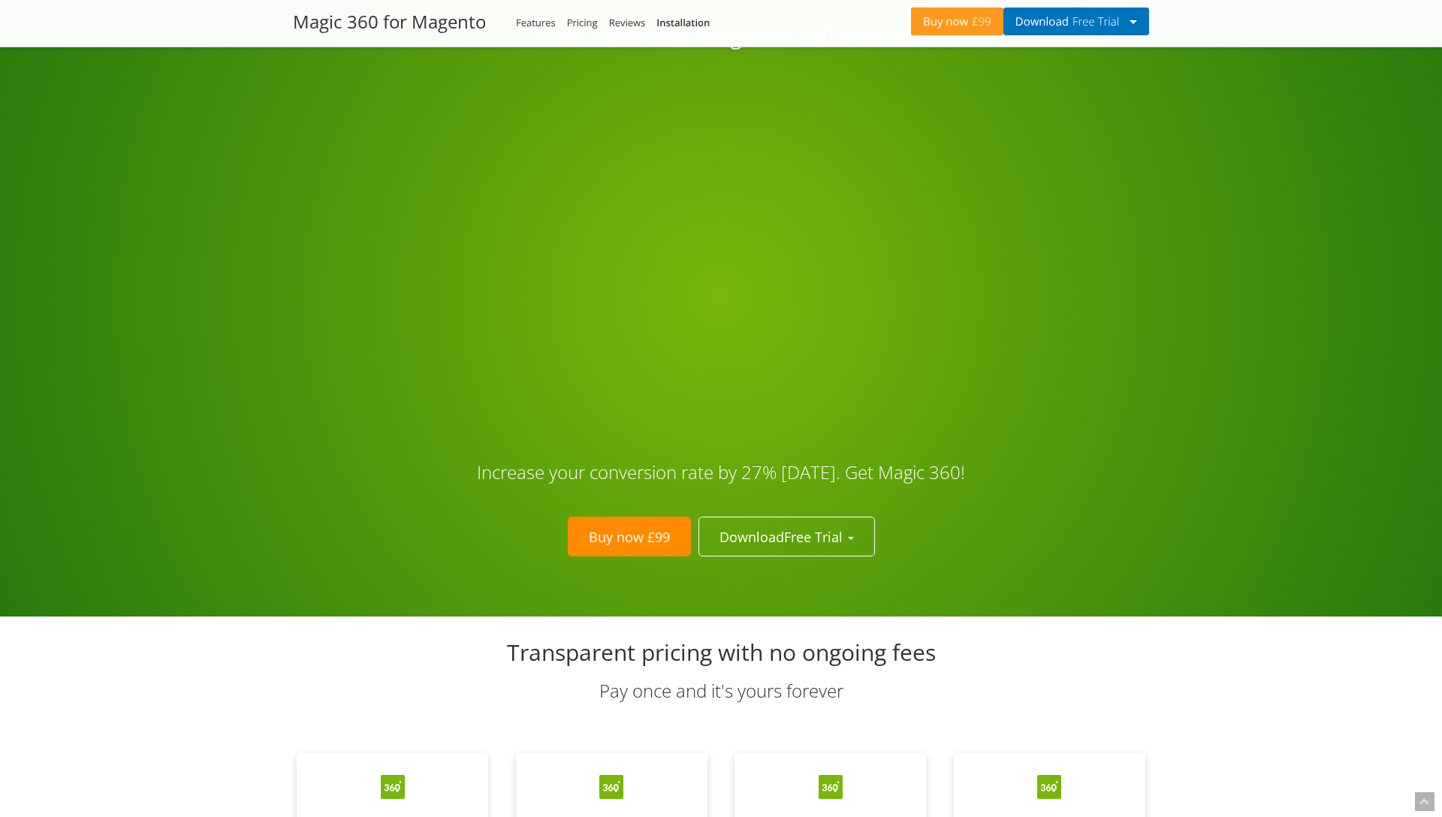
scroll to position [2593, 0]
